Goal: Task Accomplishment & Management: Use online tool/utility

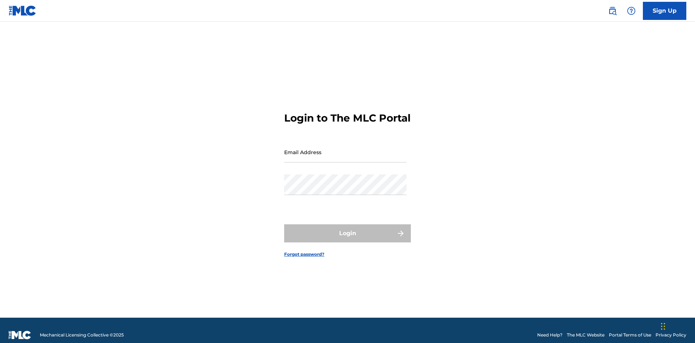
scroll to position [9, 0]
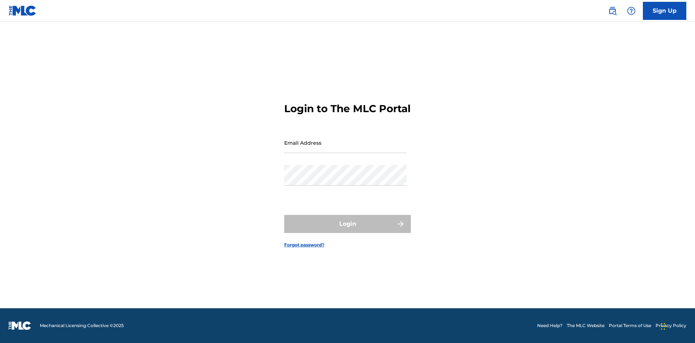
click at [346, 149] on input "Email Address" at bounding box center [345, 143] width 122 height 21
type input "Duke.McTesterson@gmail.com"
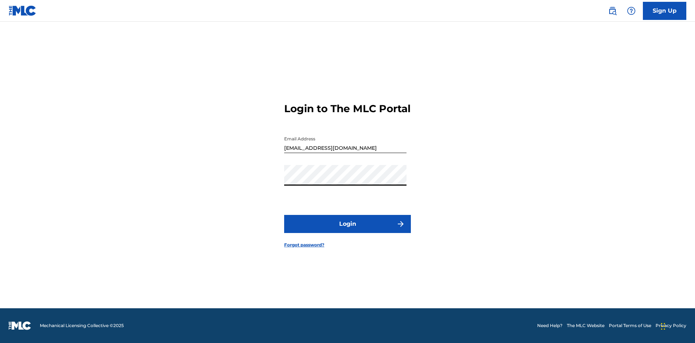
click at [348, 230] on button "Login" at bounding box center [347, 224] width 127 height 18
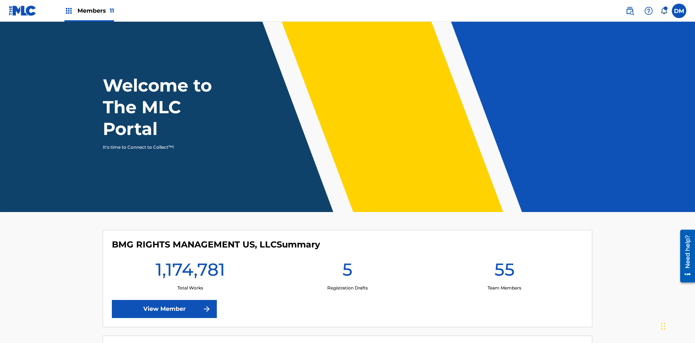
click at [89, 11] on span "Members 11" at bounding box center [96, 11] width 37 height 8
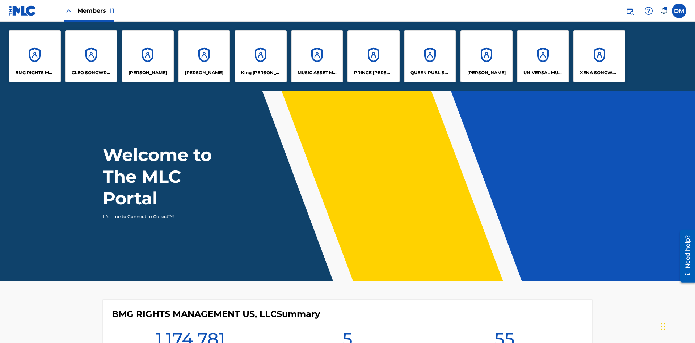
scroll to position [26, 0]
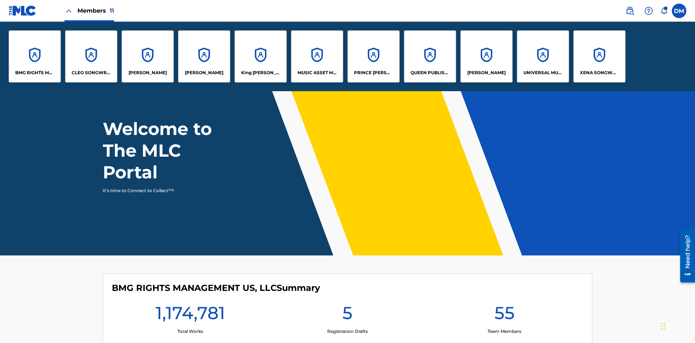
click at [35, 73] on p "BMG RIGHTS MANAGEMENT US, LLC" at bounding box center [34, 73] width 39 height 7
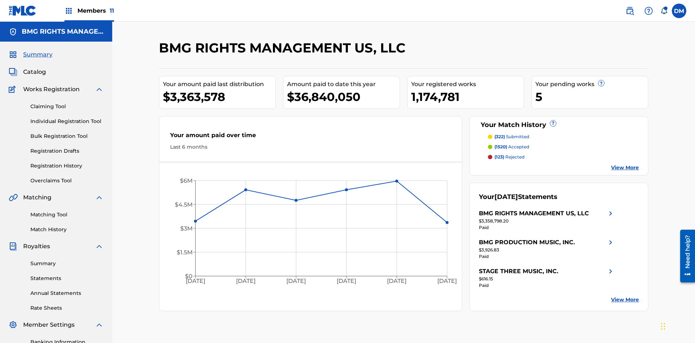
scroll to position [106, 0]
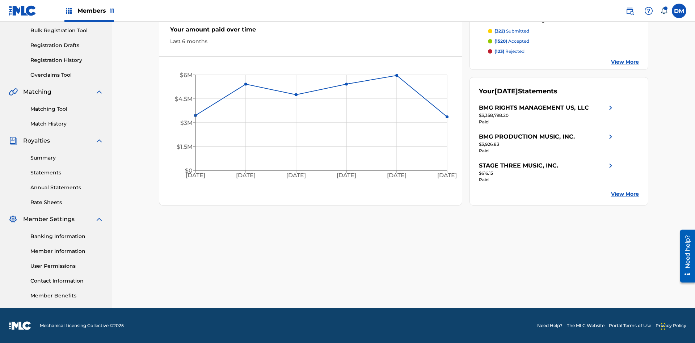
click at [67, 75] on link "Overclaims Tool" at bounding box center [66, 75] width 73 height 8
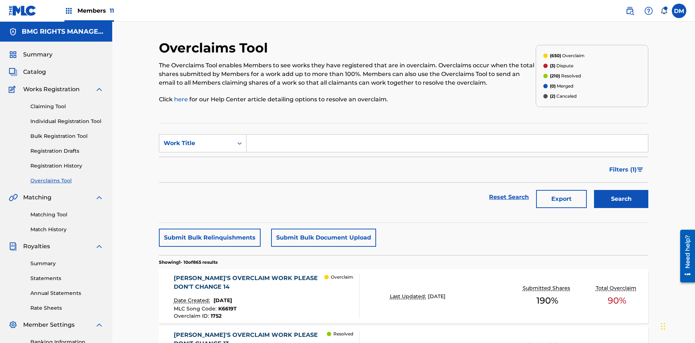
scroll to position [93, 0]
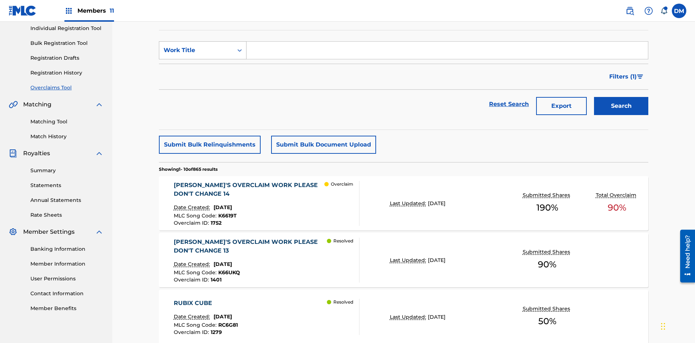
click at [196, 50] on div "Work Title" at bounding box center [196, 50] width 65 height 9
click at [203, 68] on div "MLC Song Code" at bounding box center [202, 68] width 87 height 18
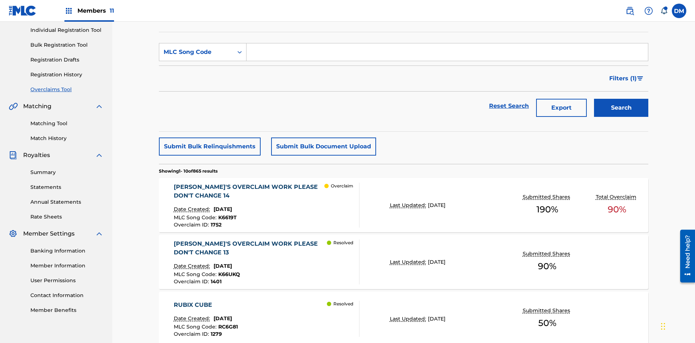
click at [447, 52] on input "Search Form" at bounding box center [448, 51] width 402 height 17
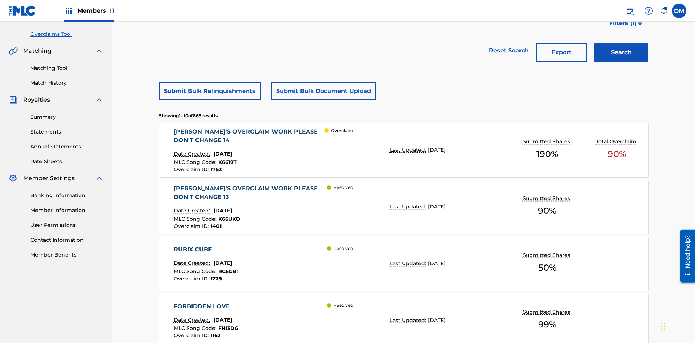
type input "K6619T"
click at [622, 53] on button "Search" at bounding box center [621, 52] width 54 height 18
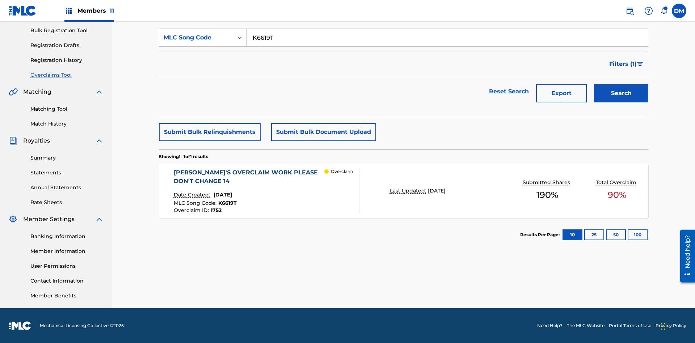
click at [216, 210] on span "1752" at bounding box center [216, 210] width 11 height 7
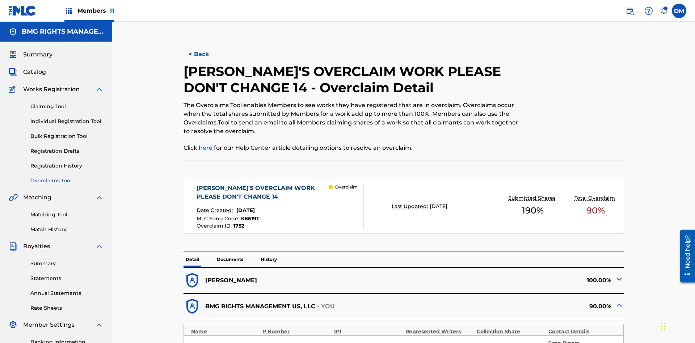
scroll to position [20, 0]
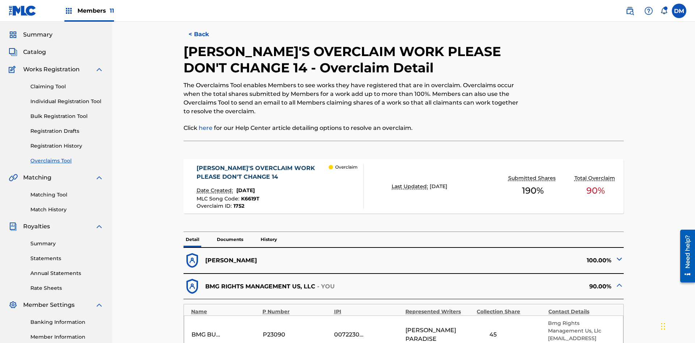
click at [493, 331] on input "45" at bounding box center [493, 335] width 33 height 9
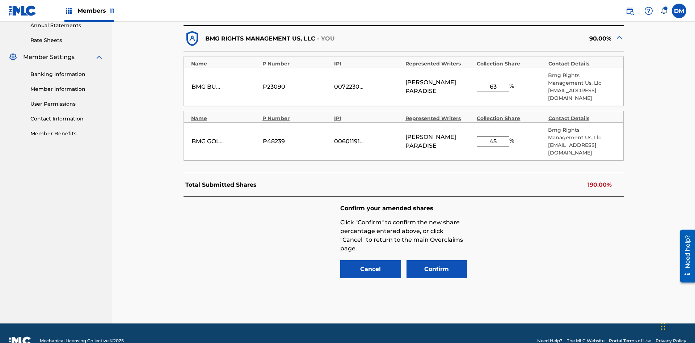
type input "63"
click at [493, 137] on input "45" at bounding box center [493, 142] width 33 height 10
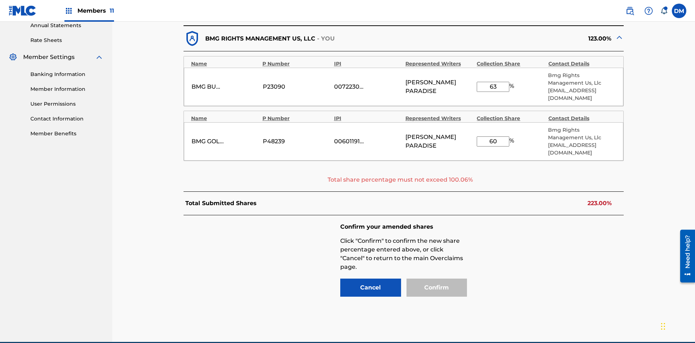
type input "60"
click at [493, 82] on input "63" at bounding box center [493, 87] width 33 height 10
type input "35"
click at [493, 137] on input "60" at bounding box center [493, 142] width 33 height 10
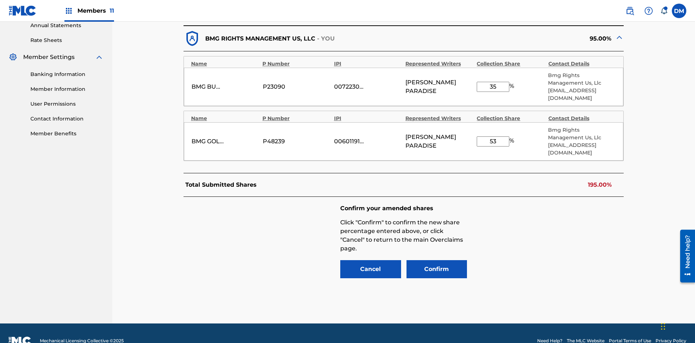
click at [437, 260] on button "Confirm" at bounding box center [437, 269] width 61 height 18
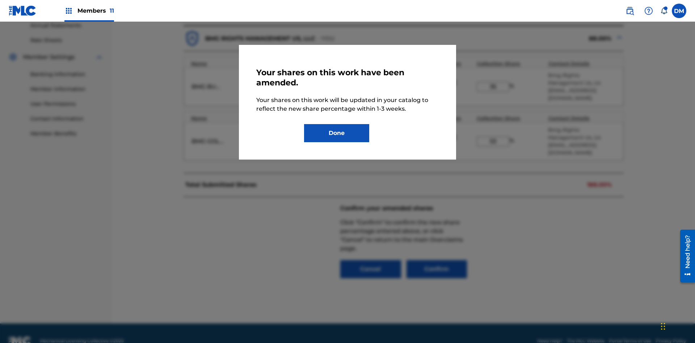
click at [337, 133] on button "Done" at bounding box center [336, 133] width 65 height 18
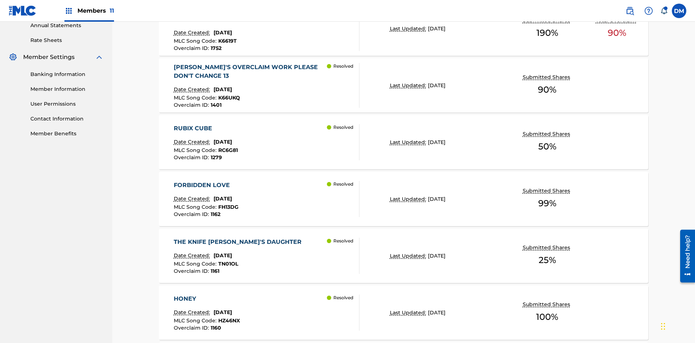
scroll to position [93, 0]
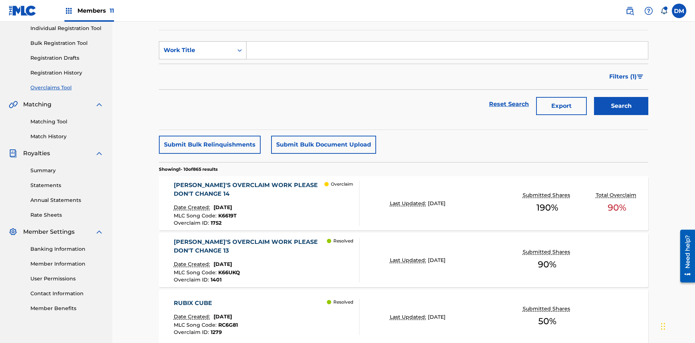
click at [196, 50] on div "Work Title" at bounding box center [196, 50] width 65 height 9
click at [203, 68] on div "MLC Song Code" at bounding box center [202, 68] width 87 height 18
click at [447, 52] on input "Search Form" at bounding box center [448, 50] width 402 height 17
type input "K6619T"
click at [622, 97] on button "Search" at bounding box center [621, 106] width 54 height 18
